Goal: Information Seeking & Learning: Check status

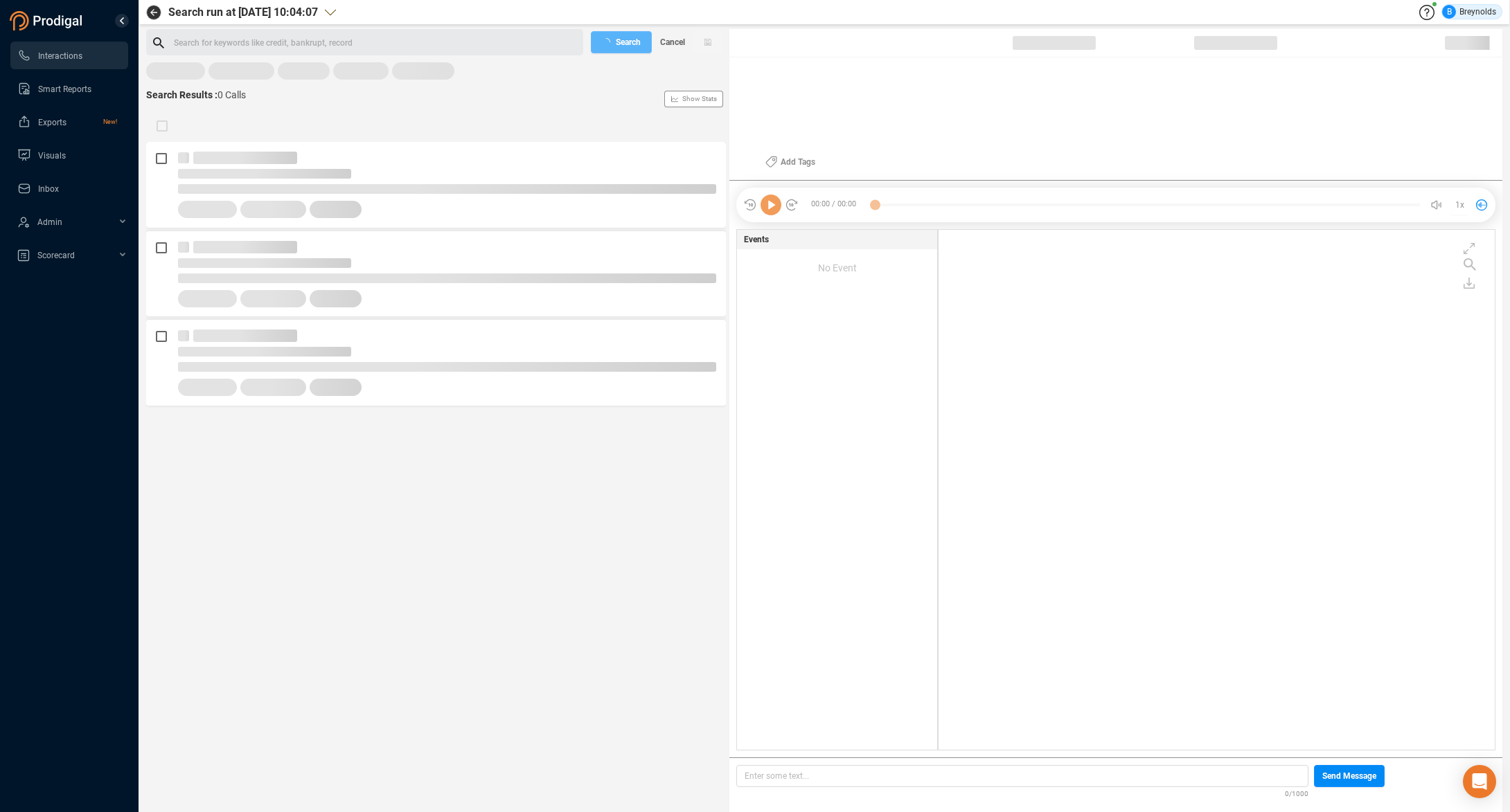
scroll to position [517, 548]
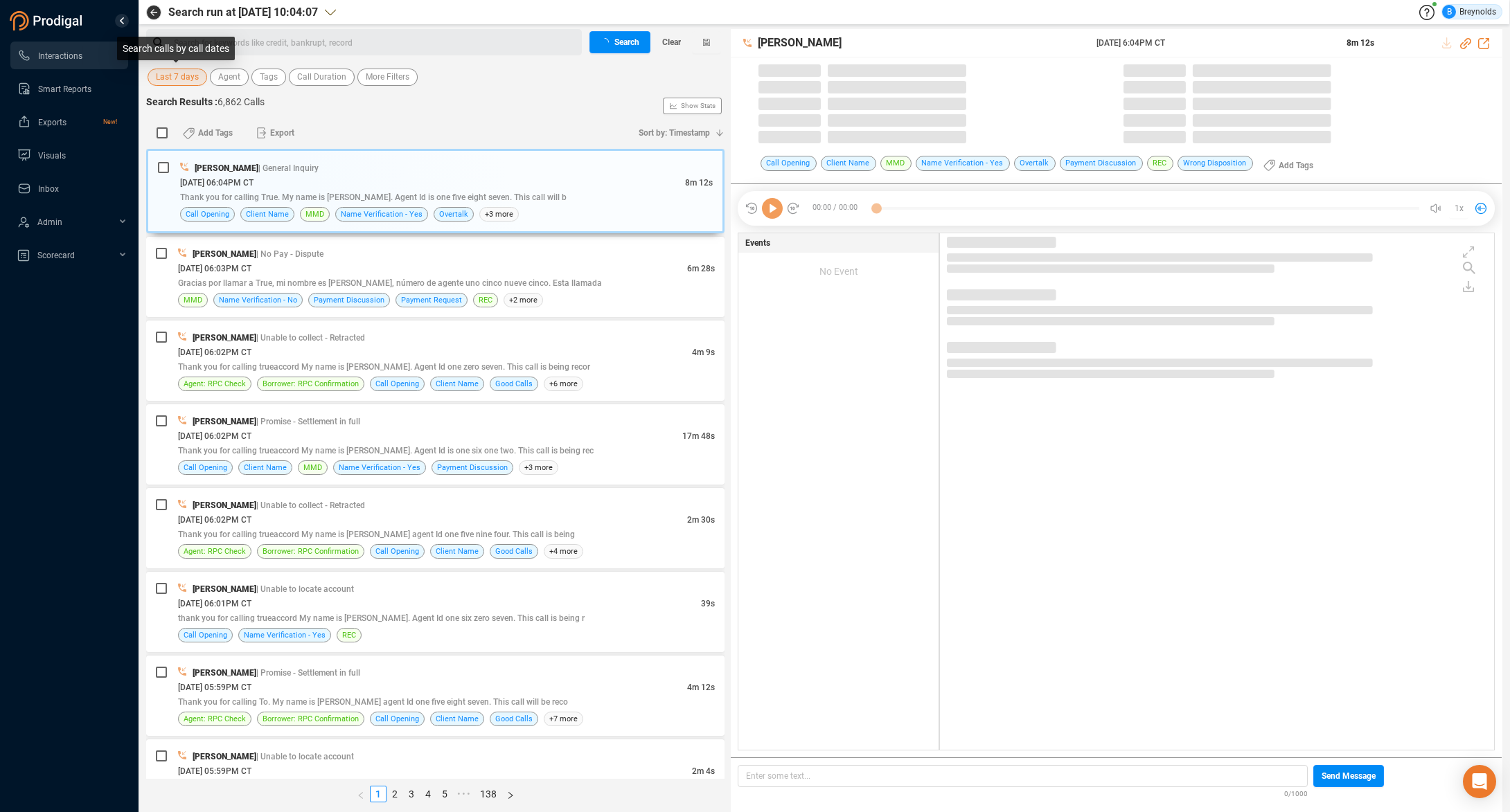
click at [186, 77] on span "Last 7 days" at bounding box center [177, 77] width 43 height 18
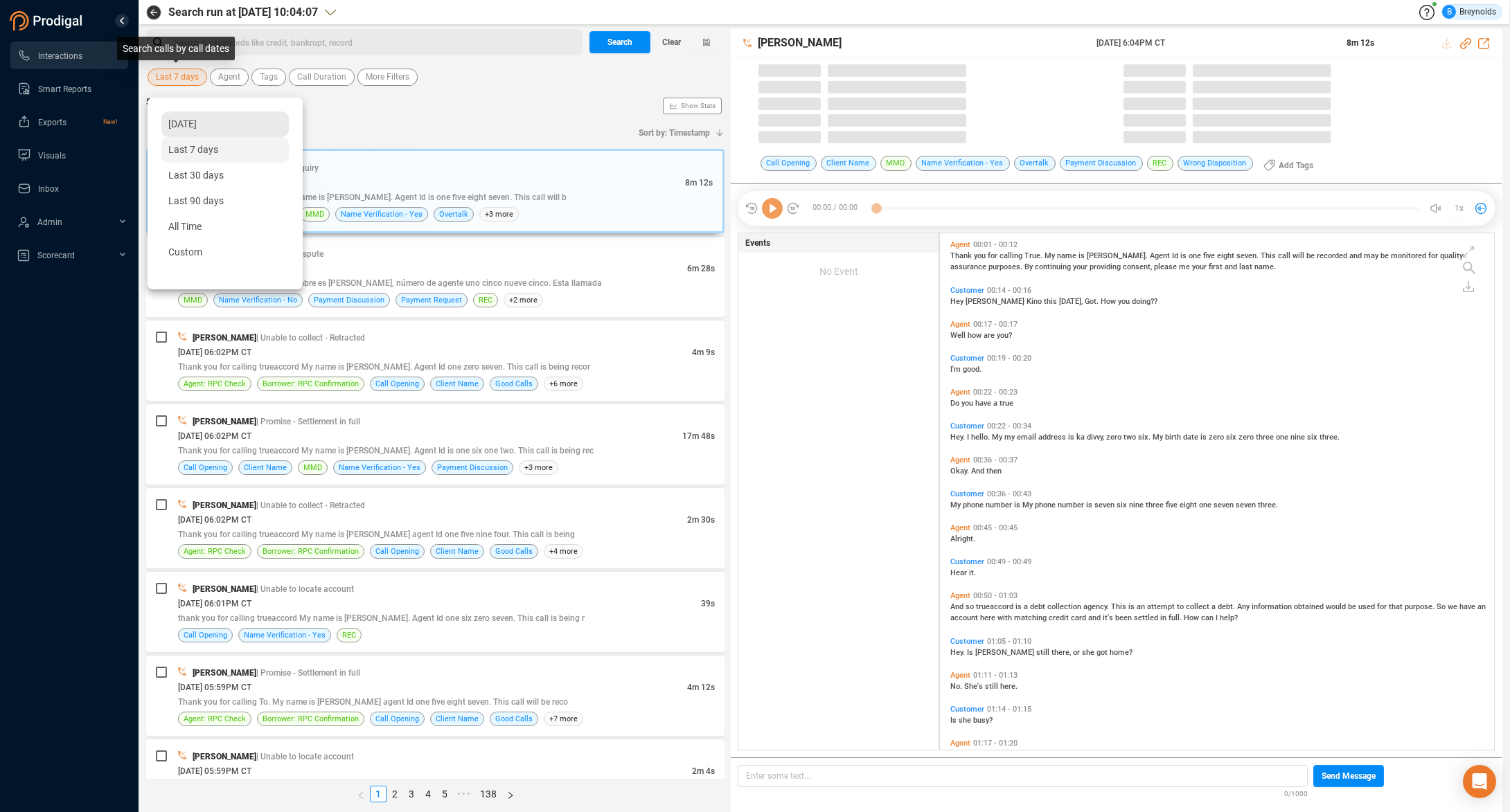
scroll to position [516, 548]
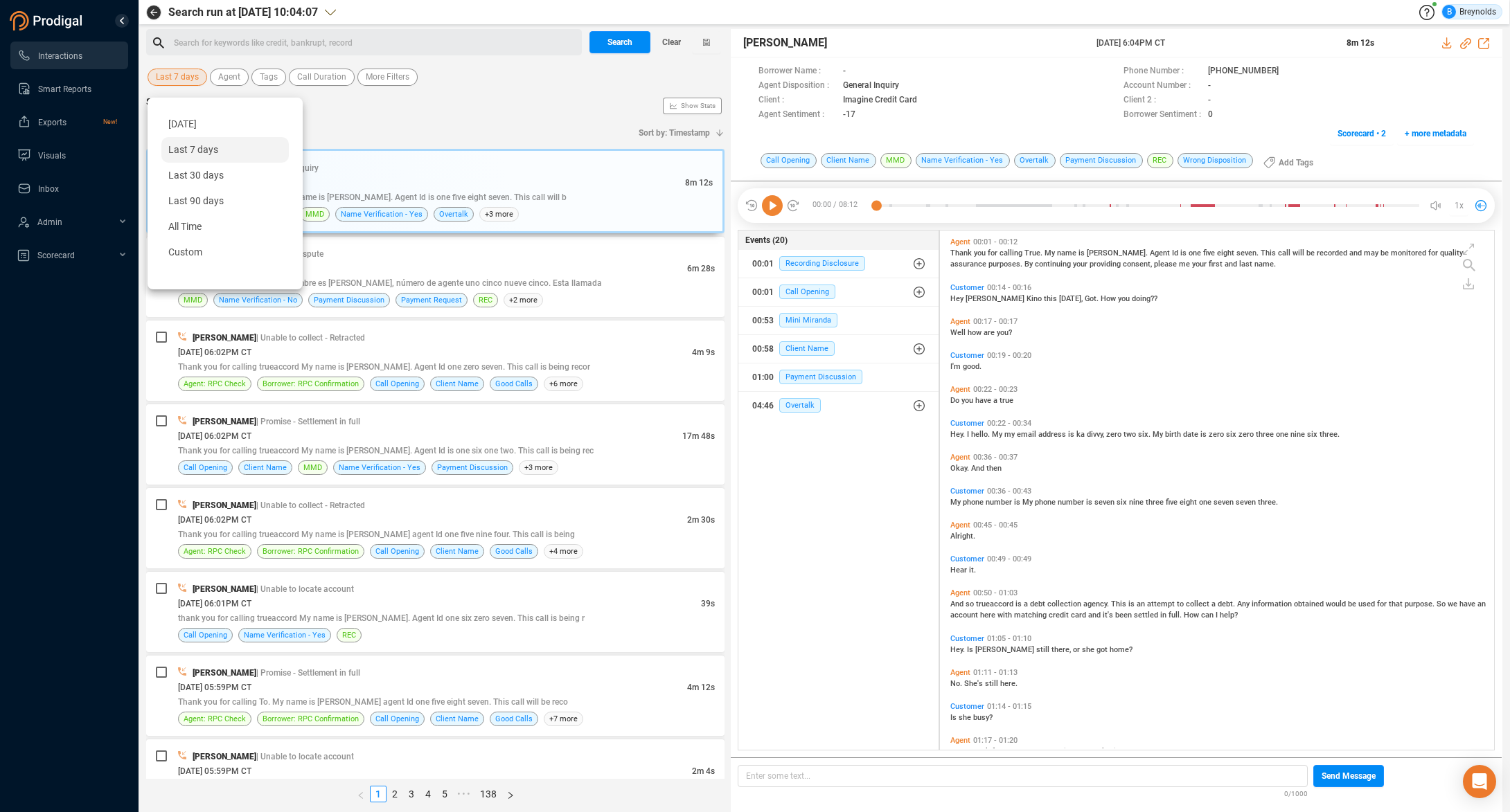
click at [189, 124] on span "[DATE]" at bounding box center [182, 124] width 29 height 11
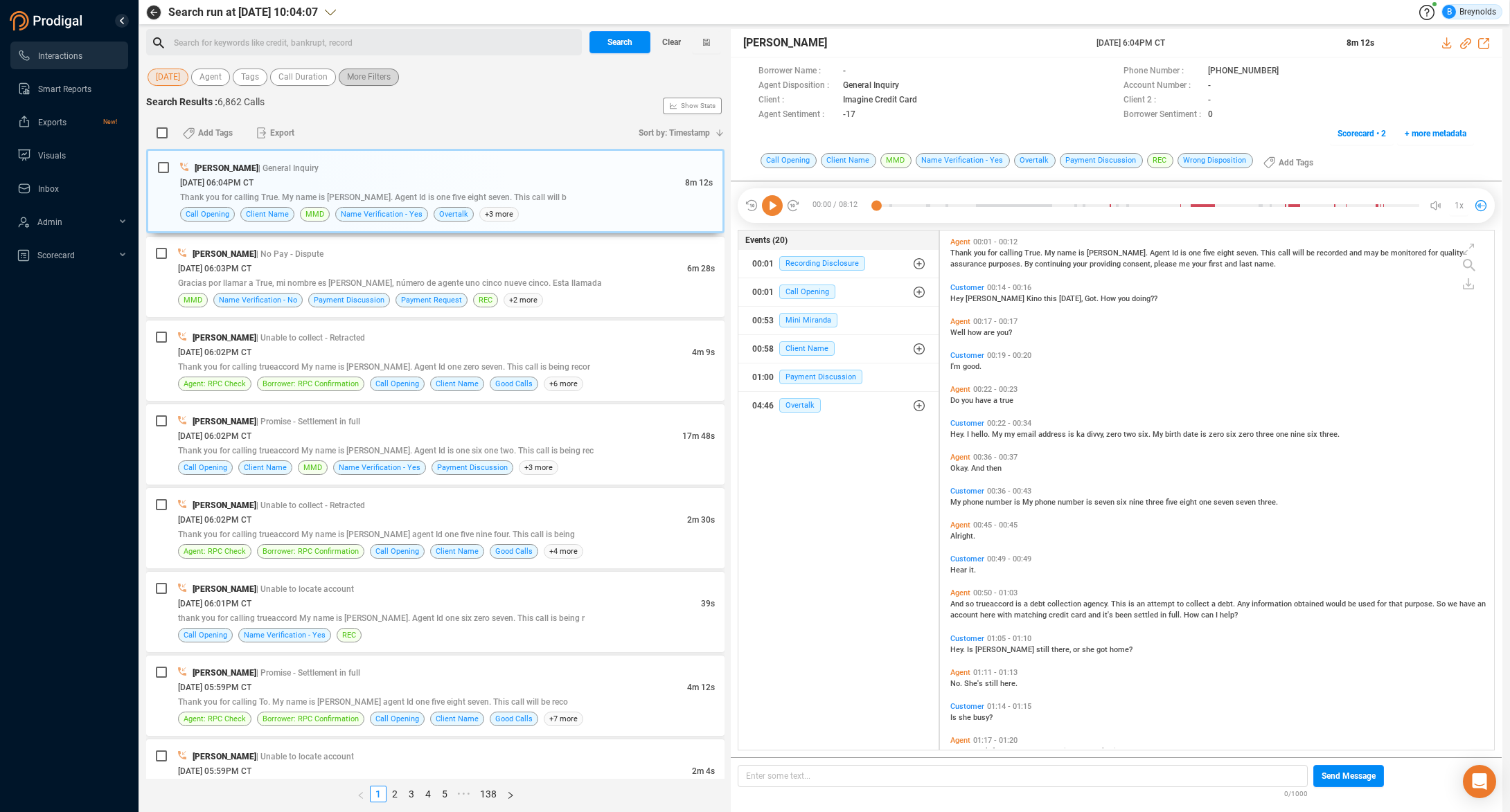
click at [389, 79] on span "More Filters" at bounding box center [369, 77] width 44 height 18
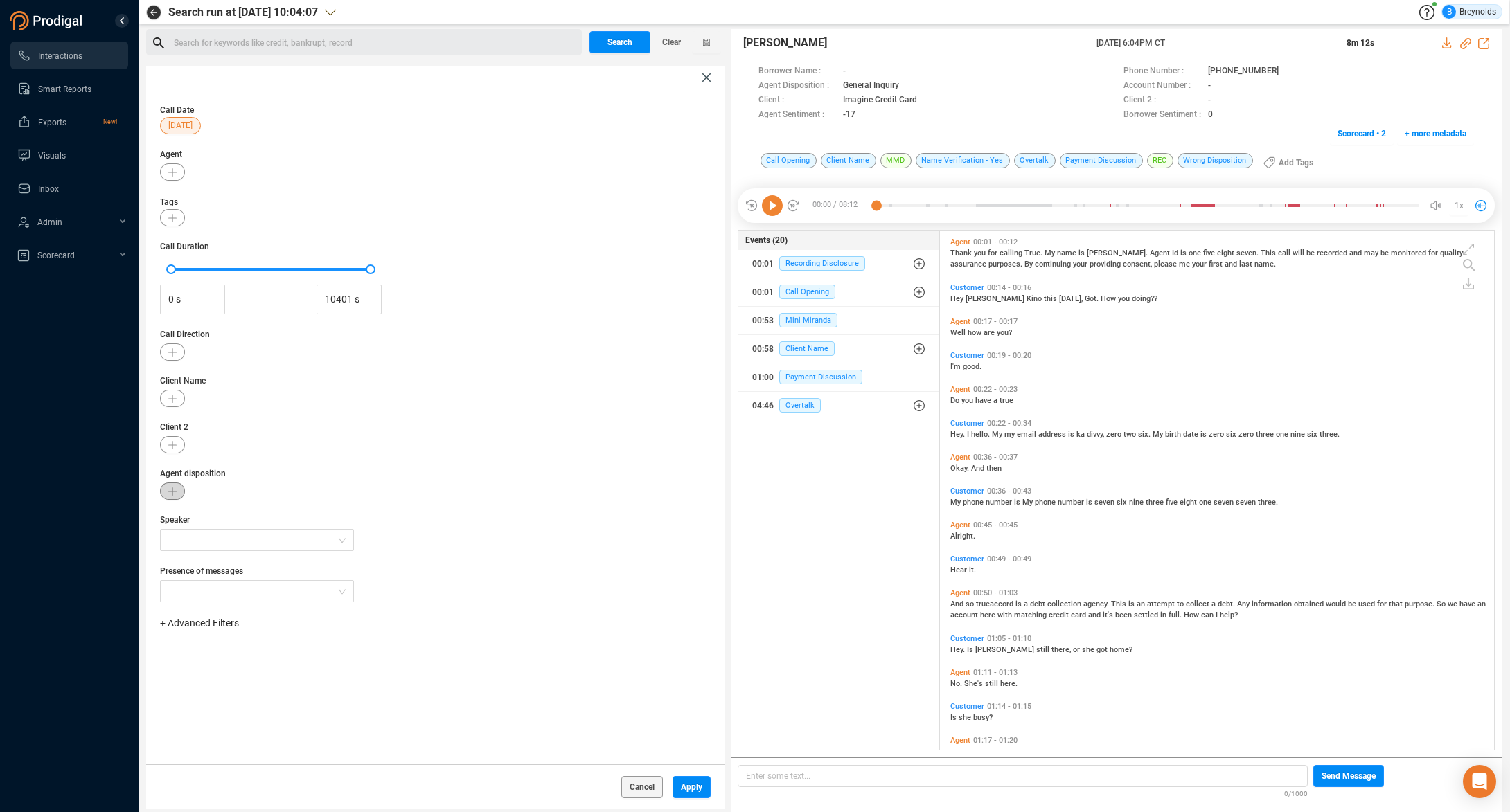
click at [176, 491] on icon "button" at bounding box center [172, 491] width 8 height 8
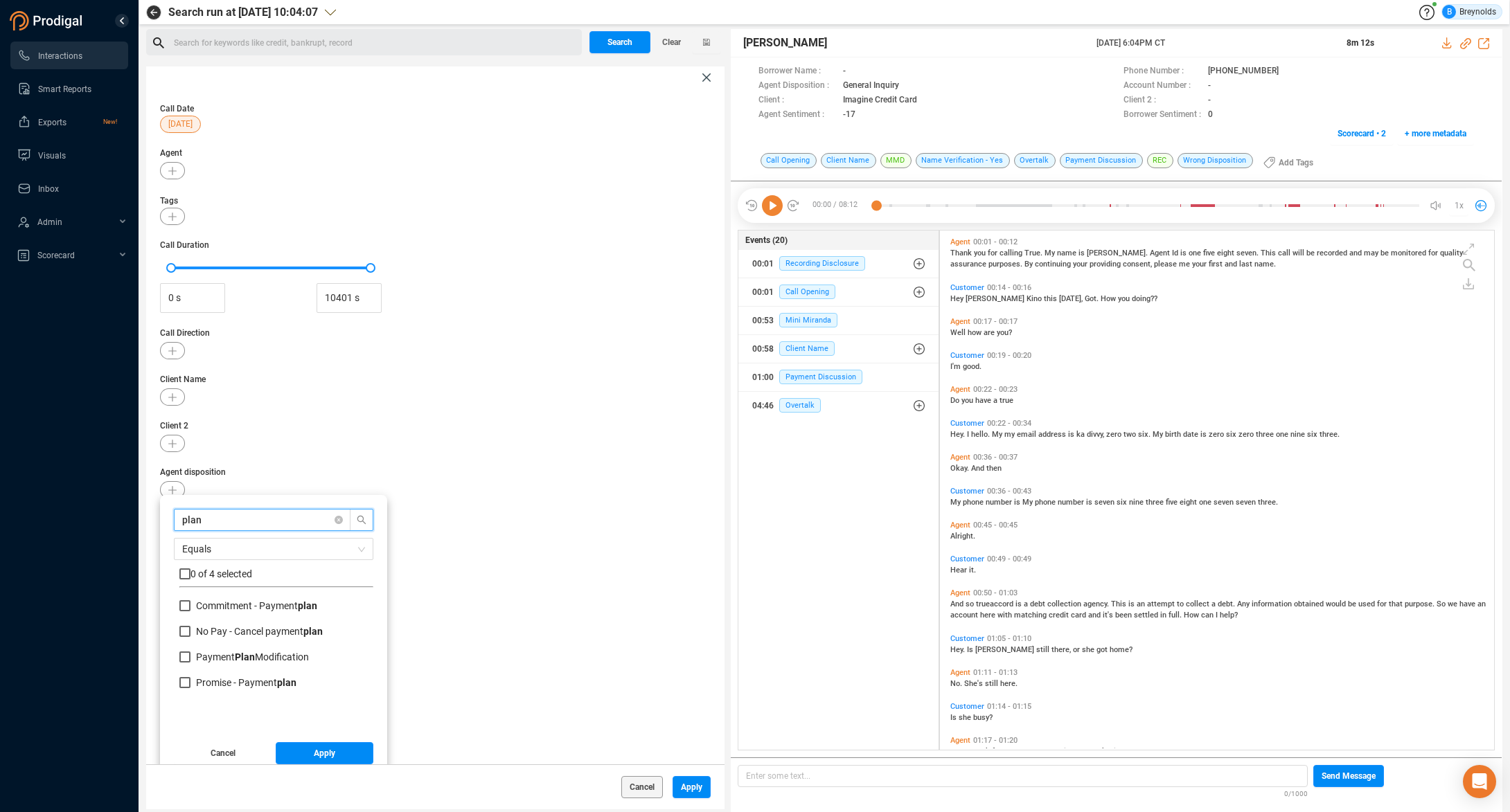
scroll to position [0, 0]
type input "plan"
click at [184, 608] on input "Commitment - Payment plan" at bounding box center [184, 607] width 11 height 11
checkbox input "true"
drag, startPoint x: 183, startPoint y: 683, endPoint x: 185, endPoint y: 669, distance: 14.1
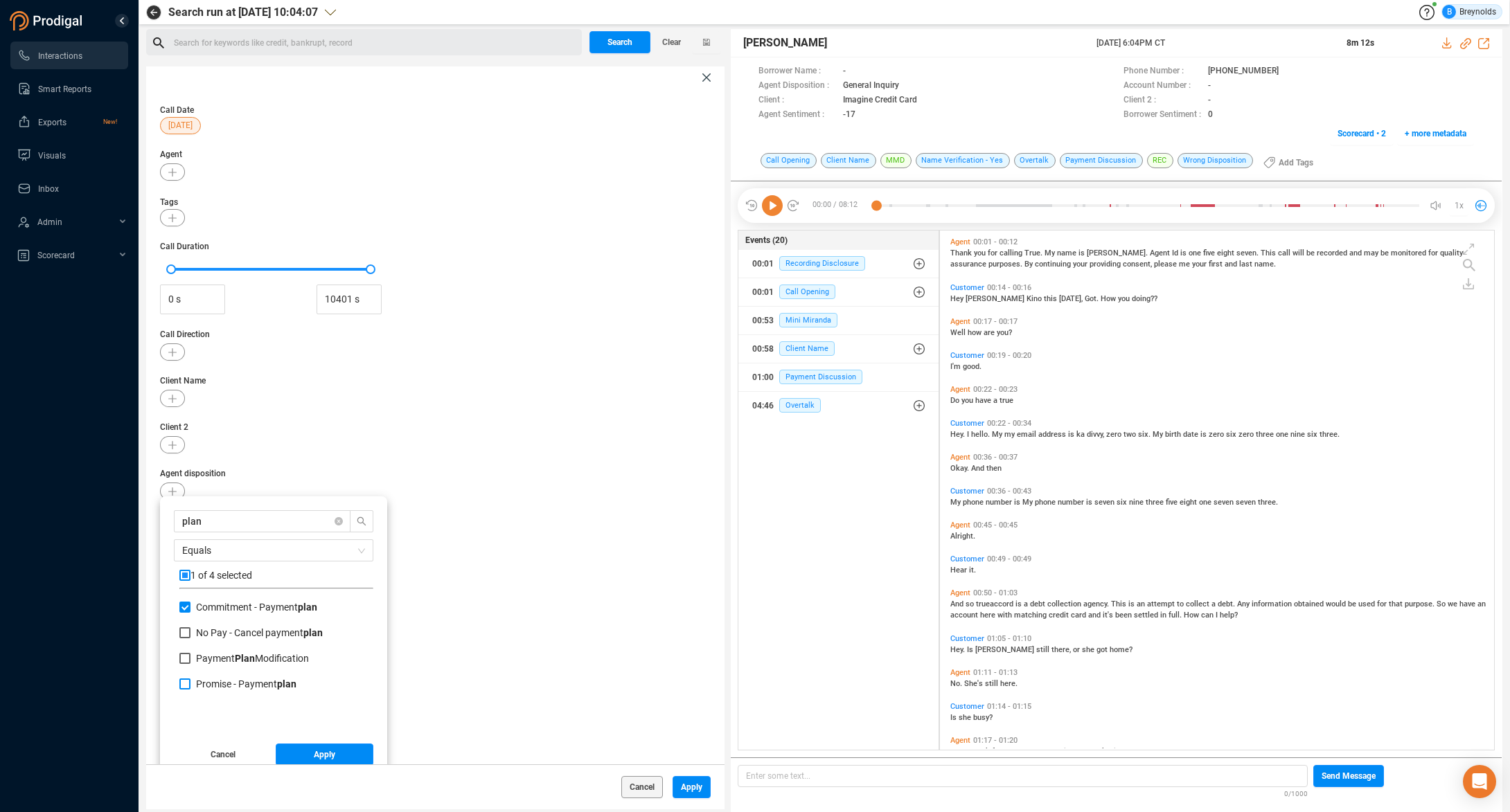
click at [184, 682] on input "Promise - Payment plan" at bounding box center [184, 683] width 11 height 11
checkbox input "true"
click at [184, 657] on input "Payment Plan Modification" at bounding box center [184, 658] width 11 height 11
checkbox input "true"
click at [299, 748] on button "Apply" at bounding box center [325, 754] width 98 height 22
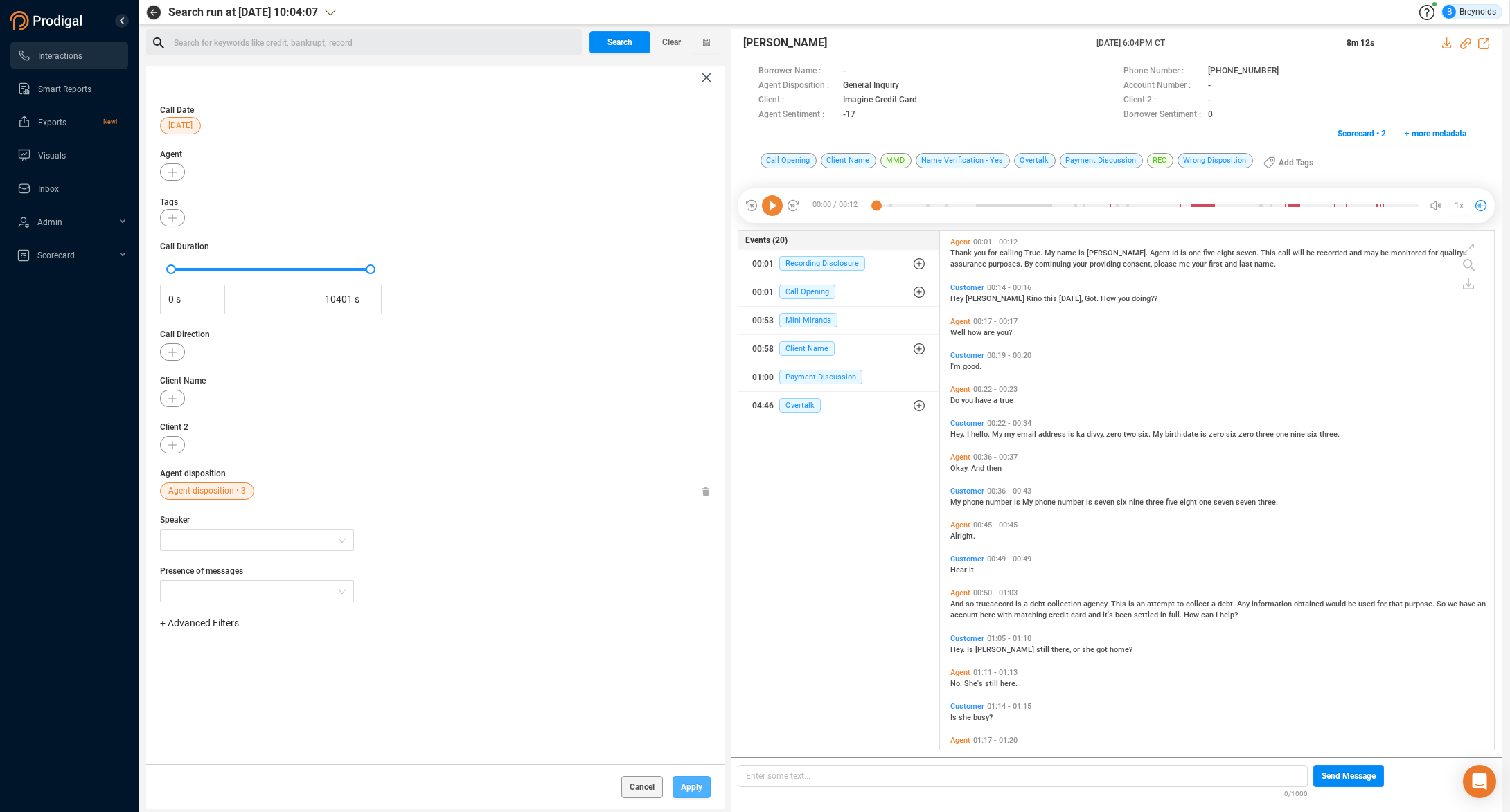
click at [688, 789] on span "Apply" at bounding box center [691, 787] width 21 height 22
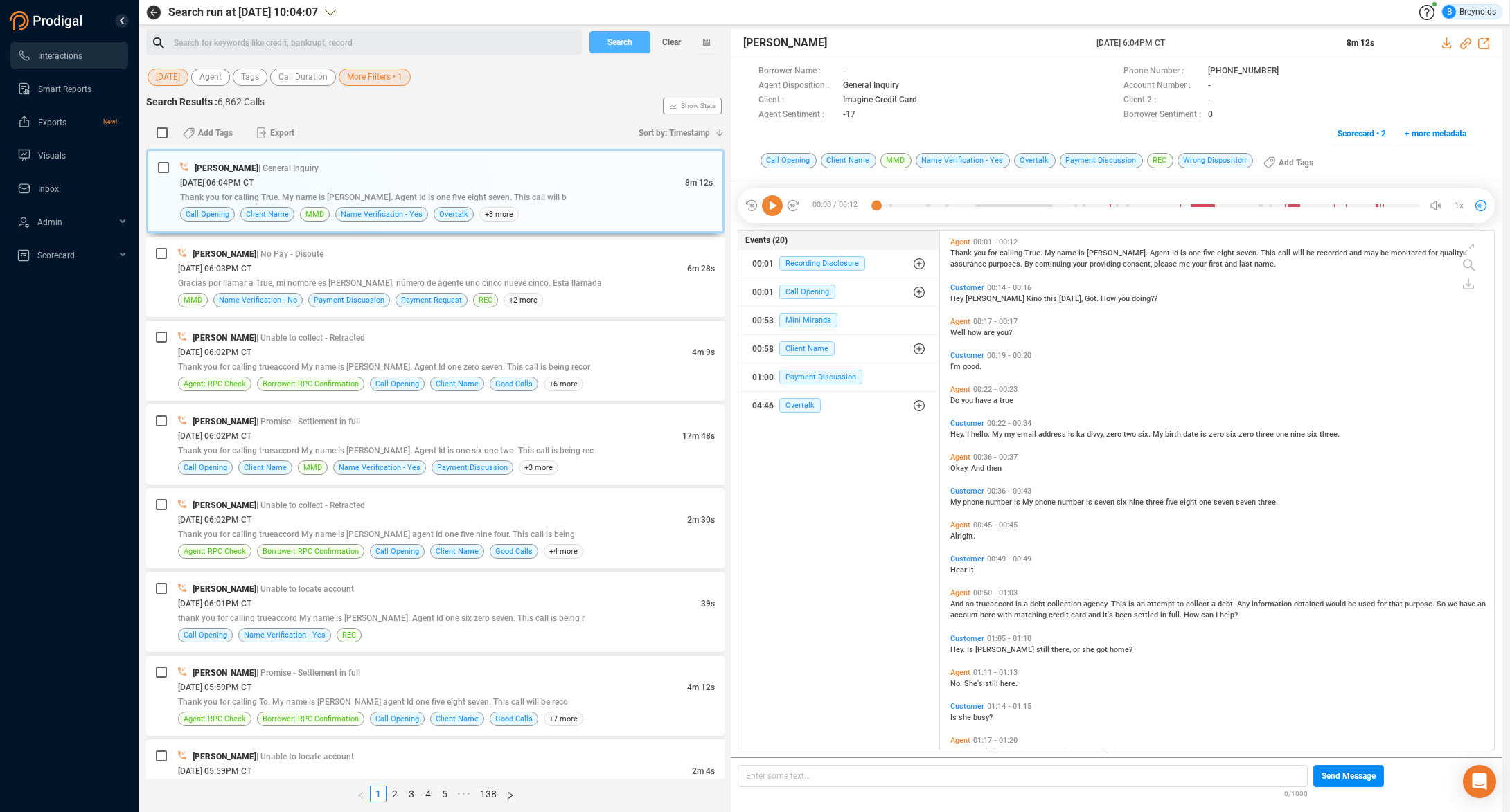
click at [634, 39] on button "Search" at bounding box center [619, 42] width 61 height 22
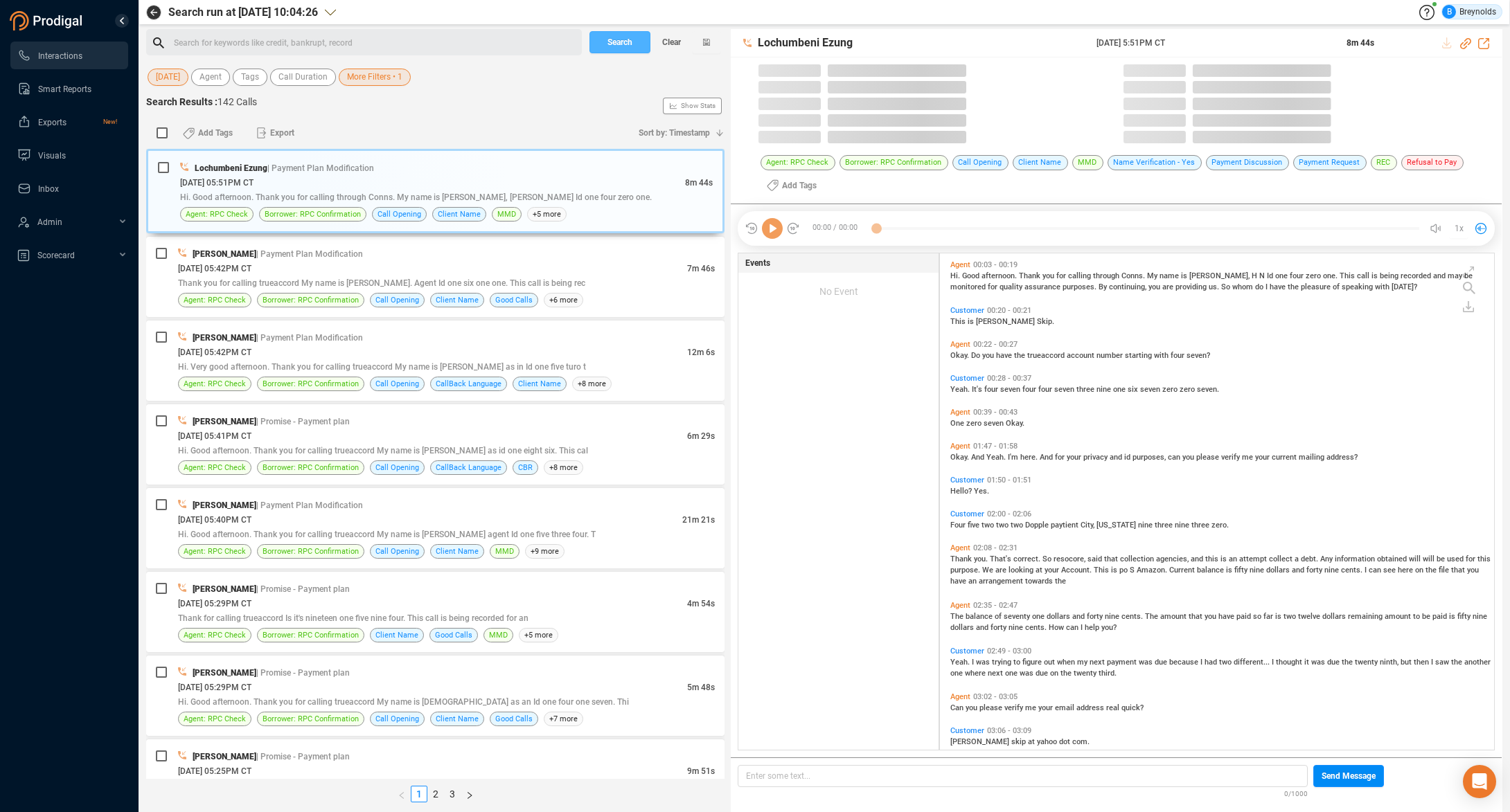
scroll to position [496, 548]
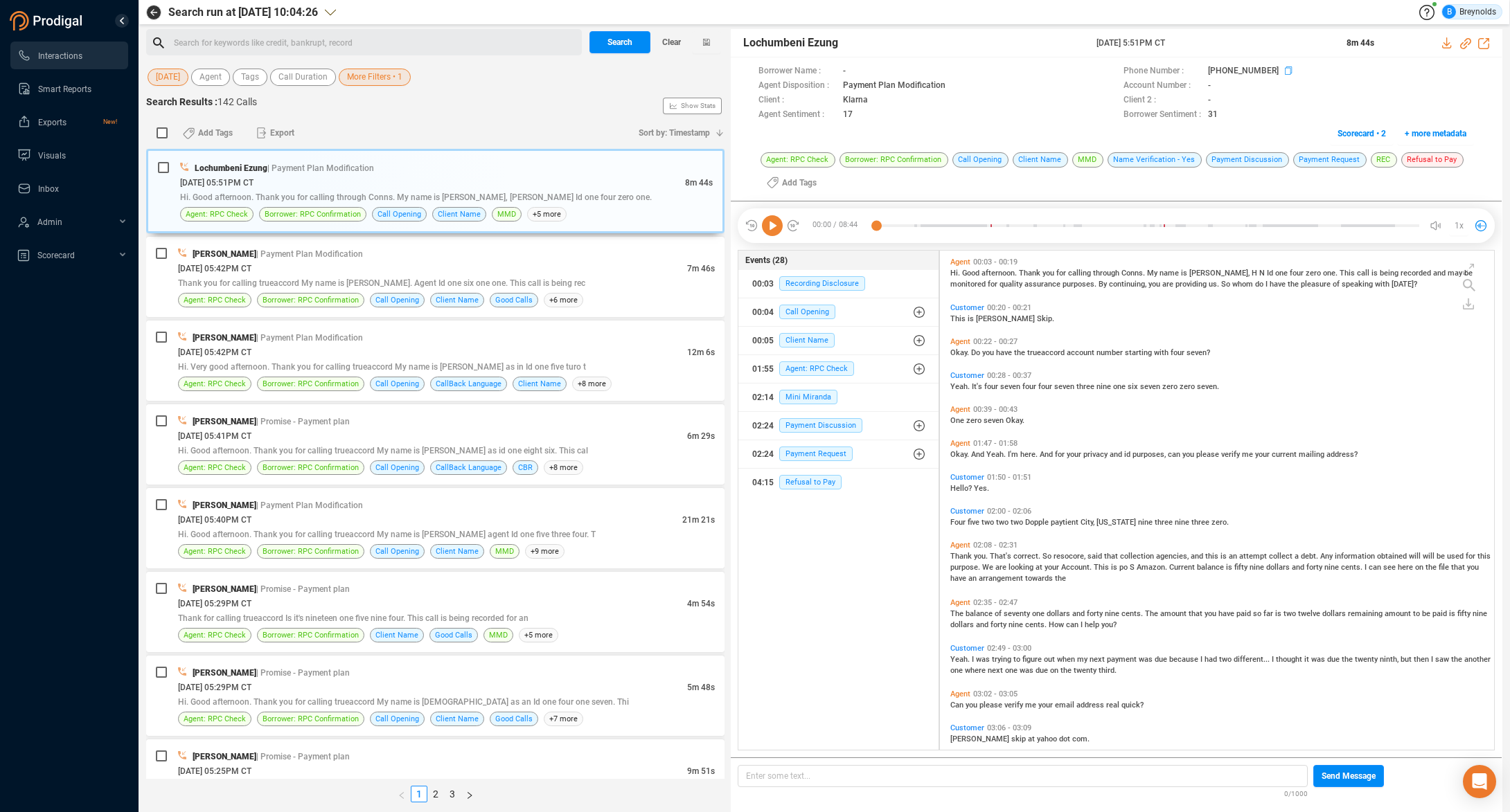
click at [1285, 72] on icon at bounding box center [1290, 72] width 11 height 11
